Goal: Find specific page/section: Find specific page/section

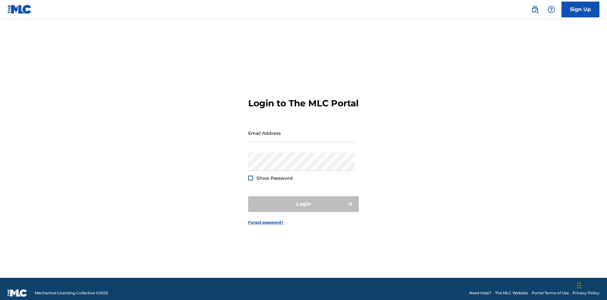
scroll to position [8, 0]
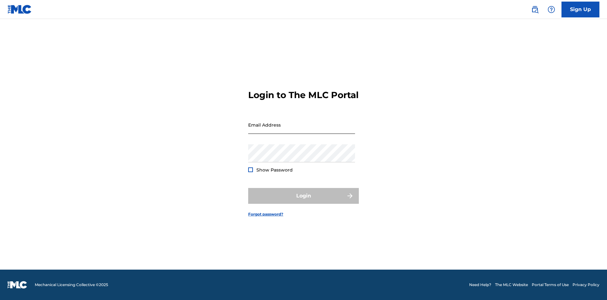
click at [301, 130] on input "Email Address" at bounding box center [301, 125] width 107 height 18
type input "[EMAIL_ADDRESS][DOMAIN_NAME]"
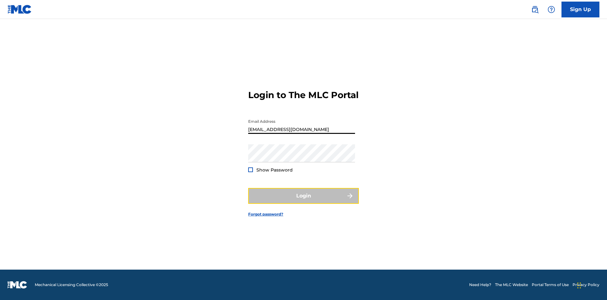
click at [303, 201] on button "Login" at bounding box center [303, 196] width 111 height 16
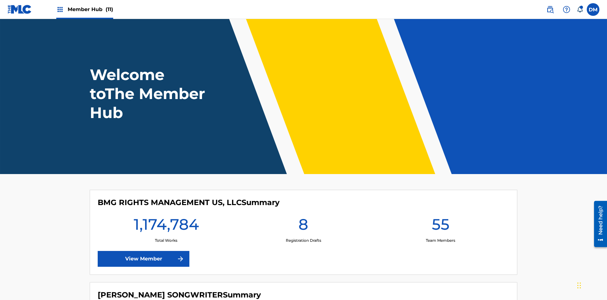
scroll to position [27, 0]
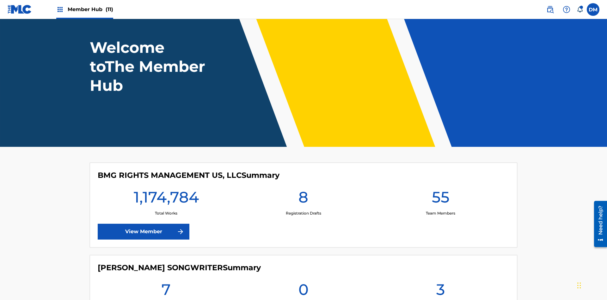
click at [90, 9] on span "Member Hub (11)" at bounding box center [91, 9] width 46 height 7
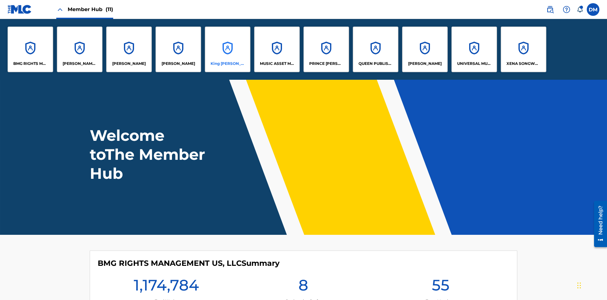
click at [227, 64] on p "King McTesterson" at bounding box center [227, 64] width 34 height 6
